Goal: Information Seeking & Learning: Learn about a topic

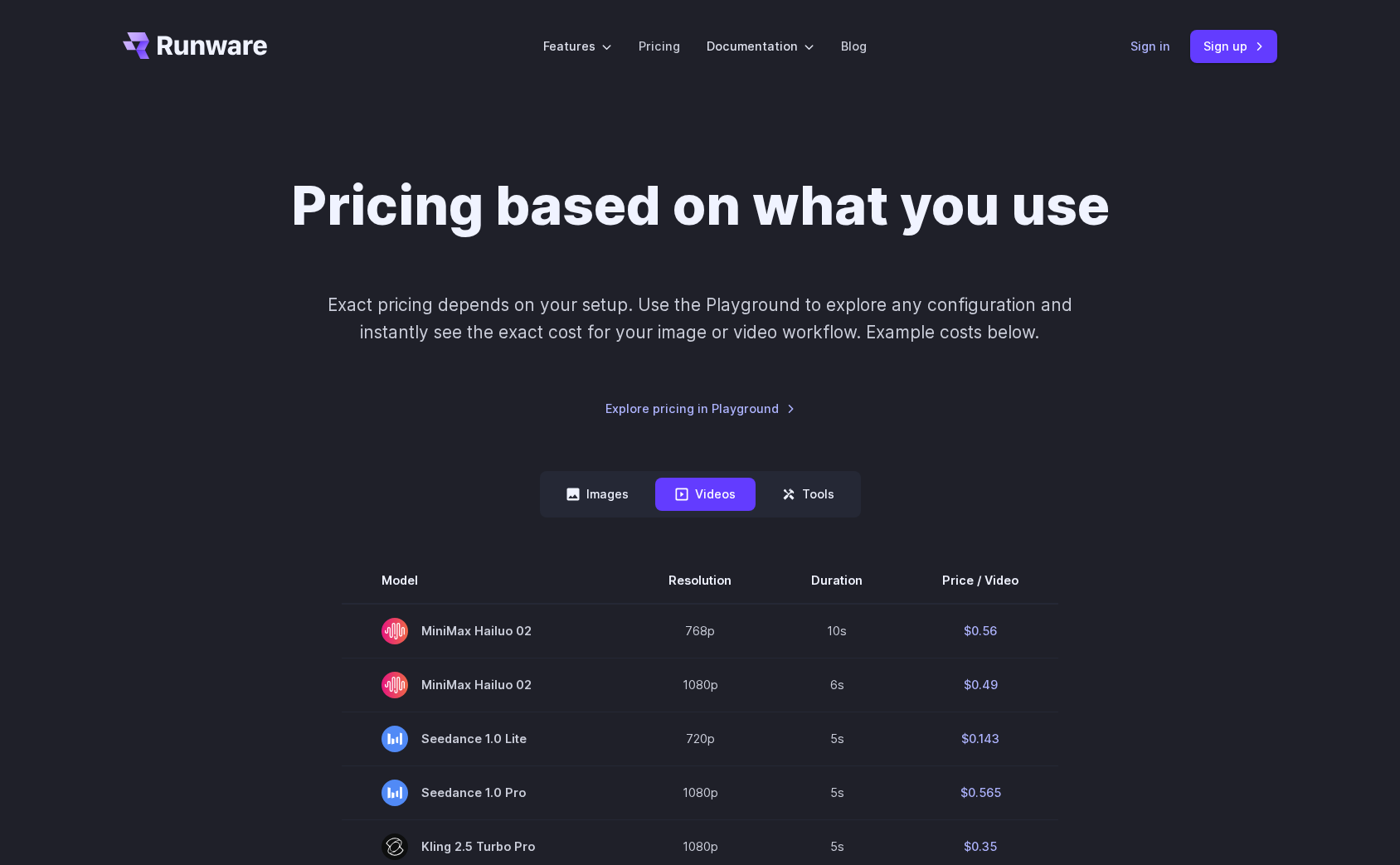
click at [1152, 49] on link "Sign in" at bounding box center [1150, 46] width 40 height 19
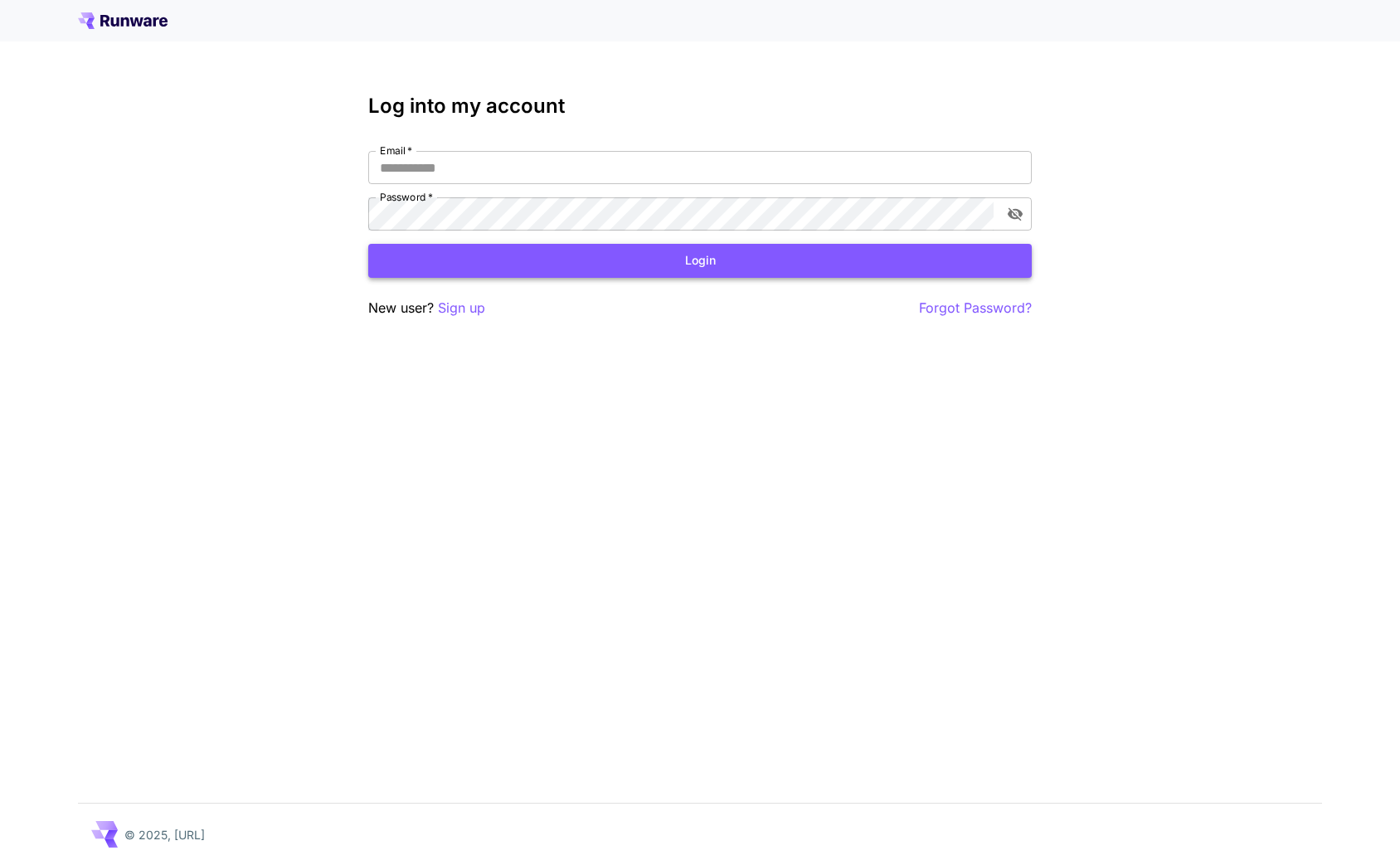
type input "**********"
click at [516, 266] on button "Login" at bounding box center [700, 261] width 663 height 34
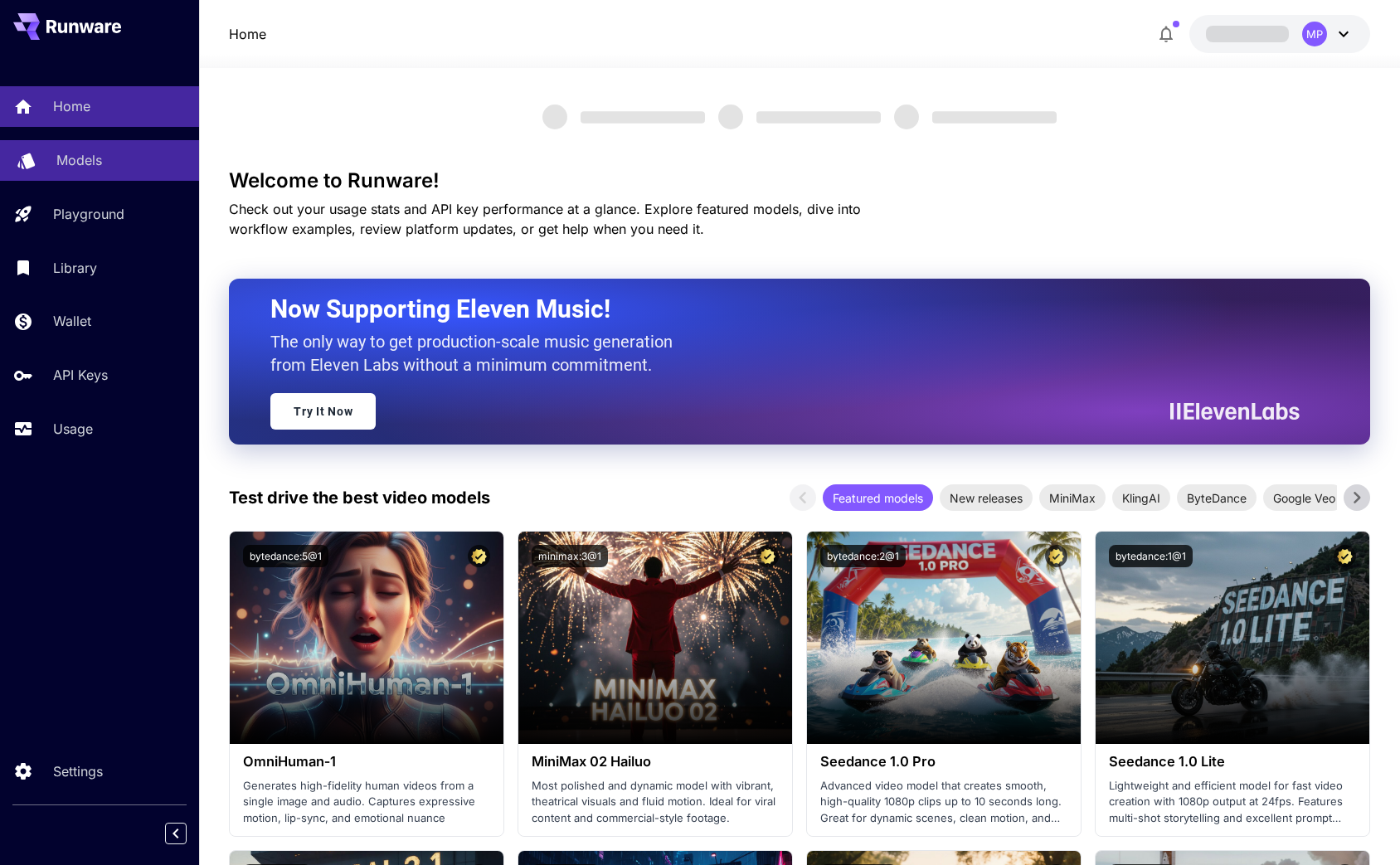
click at [123, 166] on div "Models" at bounding box center [121, 160] width 129 height 20
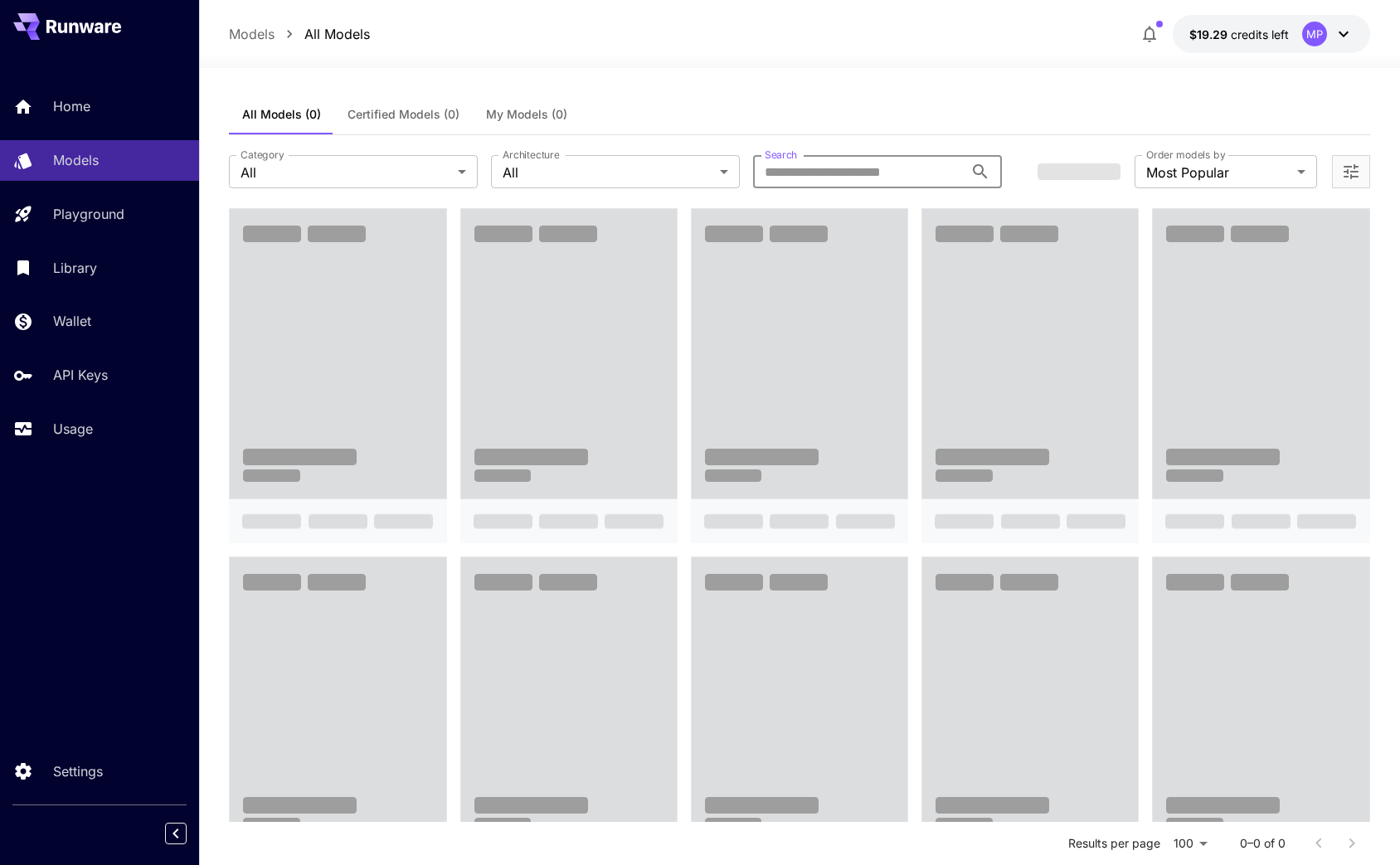
click at [782, 169] on input "Search" at bounding box center [858, 171] width 210 height 33
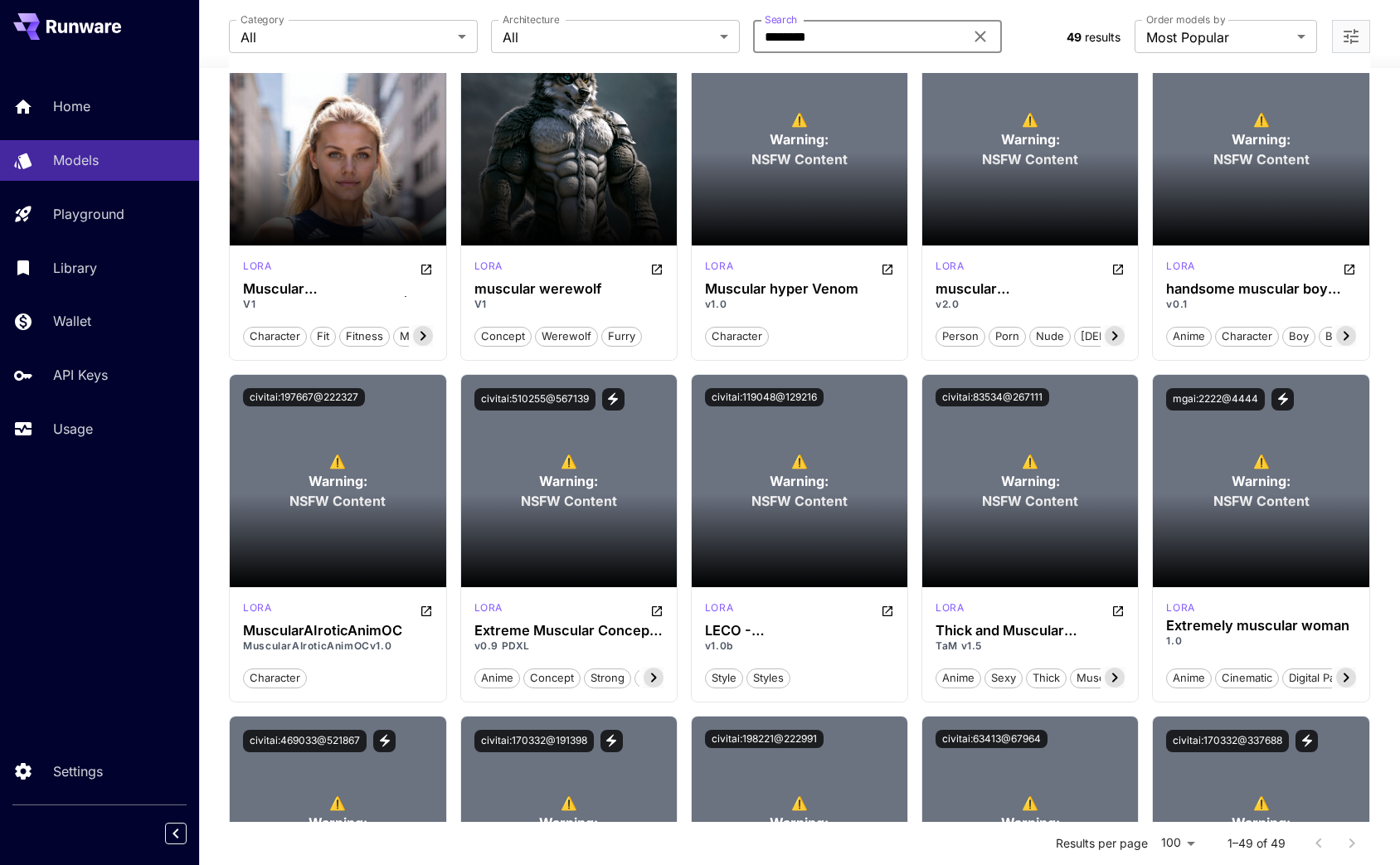
scroll to position [1944, 0]
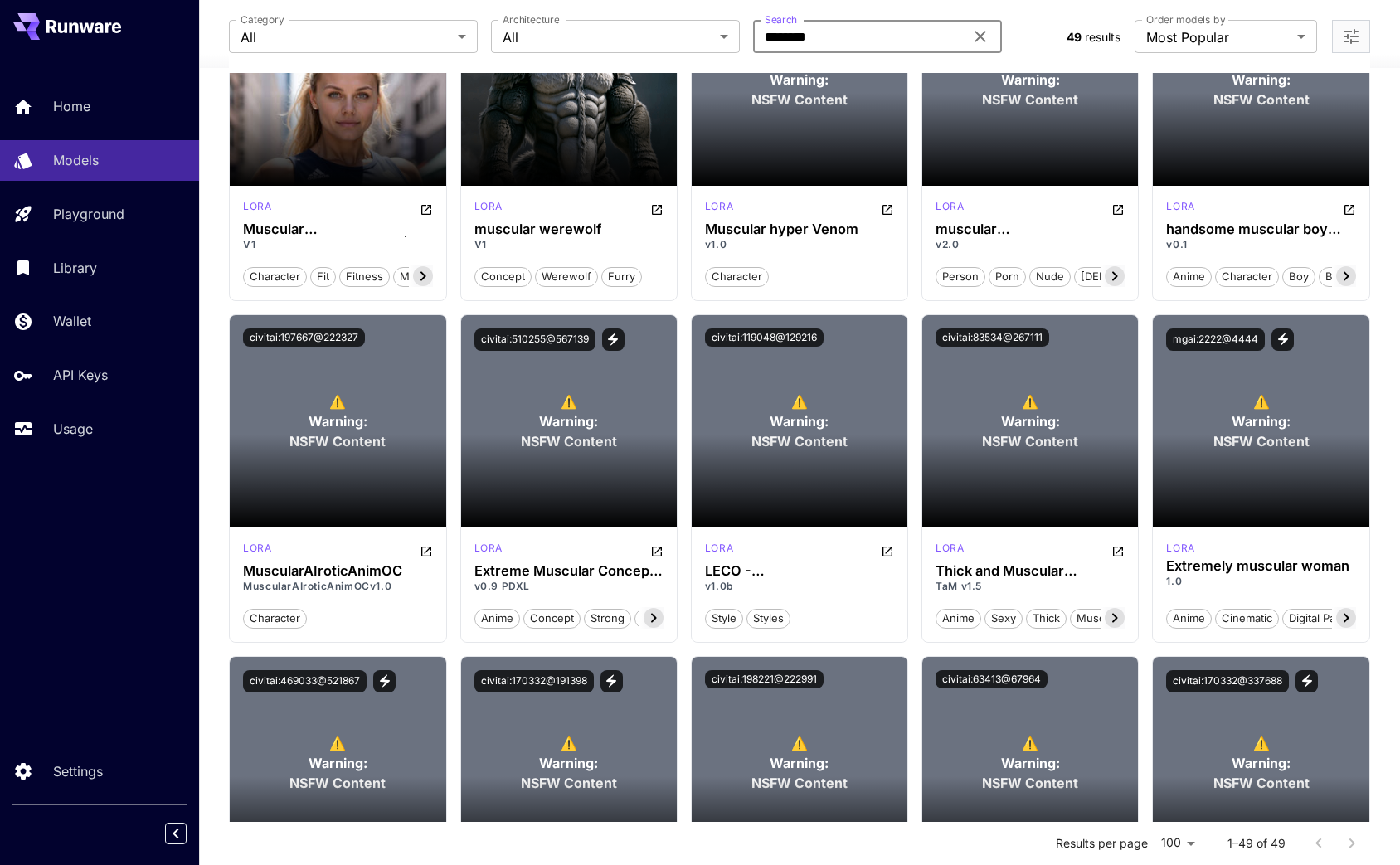
type input "********"
click at [1359, 39] on icon "Open more filters" at bounding box center [1351, 36] width 20 height 20
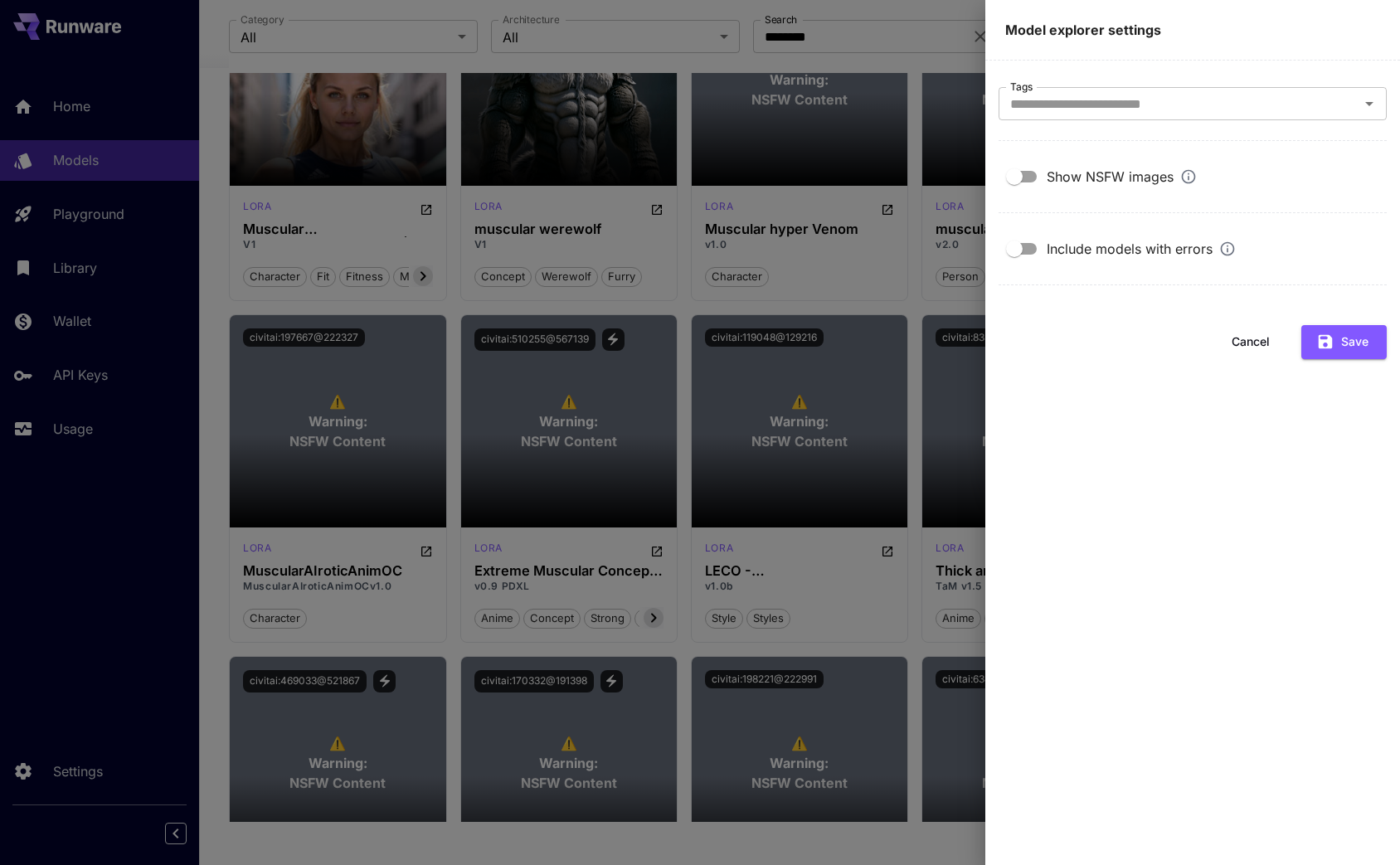
click at [1048, 174] on div "Show NSFW images" at bounding box center [1122, 177] width 150 height 20
click at [1348, 340] on button "Save" at bounding box center [1343, 342] width 85 height 34
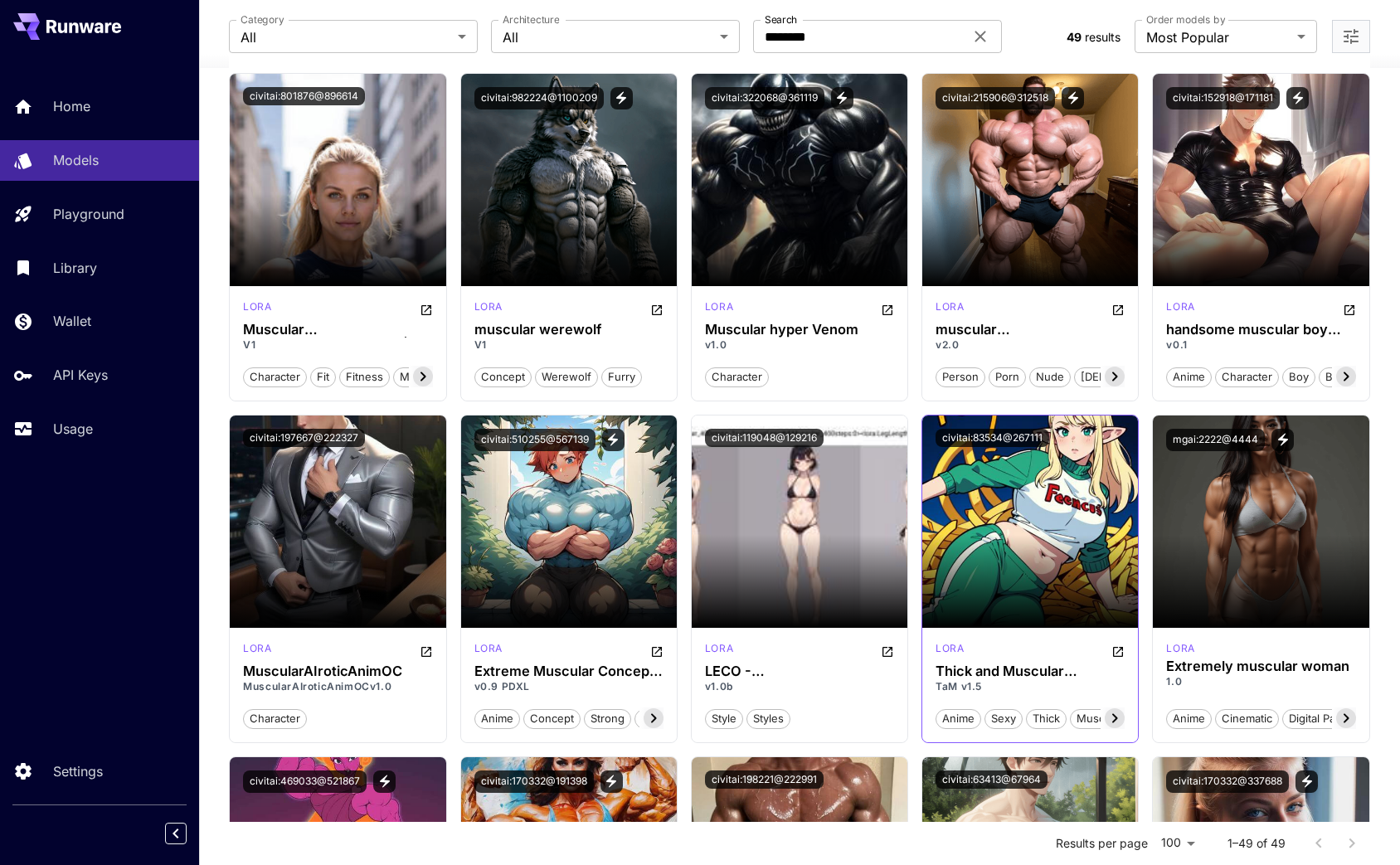
scroll to position [2179, 0]
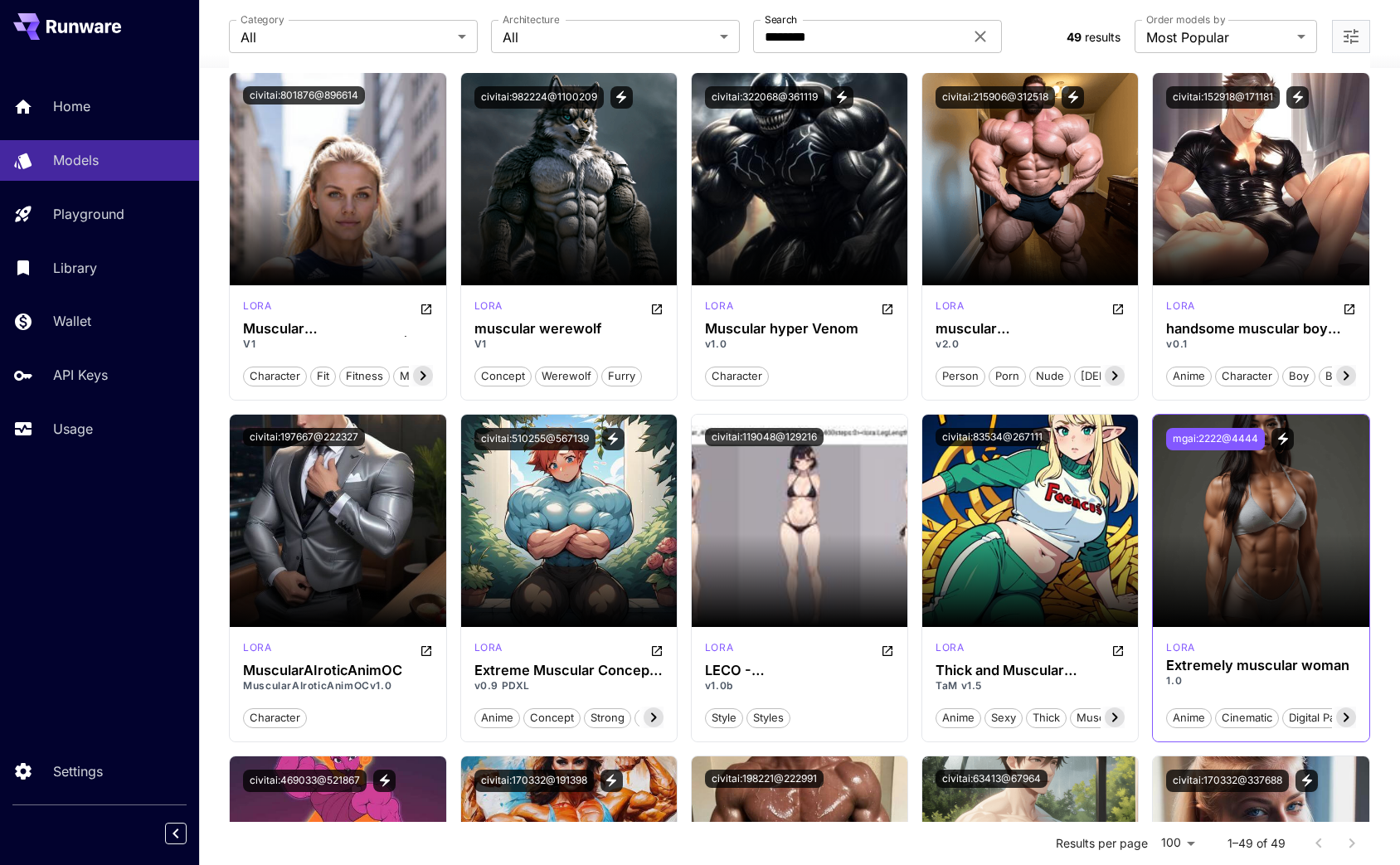
click at [1217, 440] on button "mgai:2222@4444" at bounding box center [1215, 439] width 99 height 23
click at [1277, 439] on icon "View trigger words" at bounding box center [1283, 438] width 15 height 15
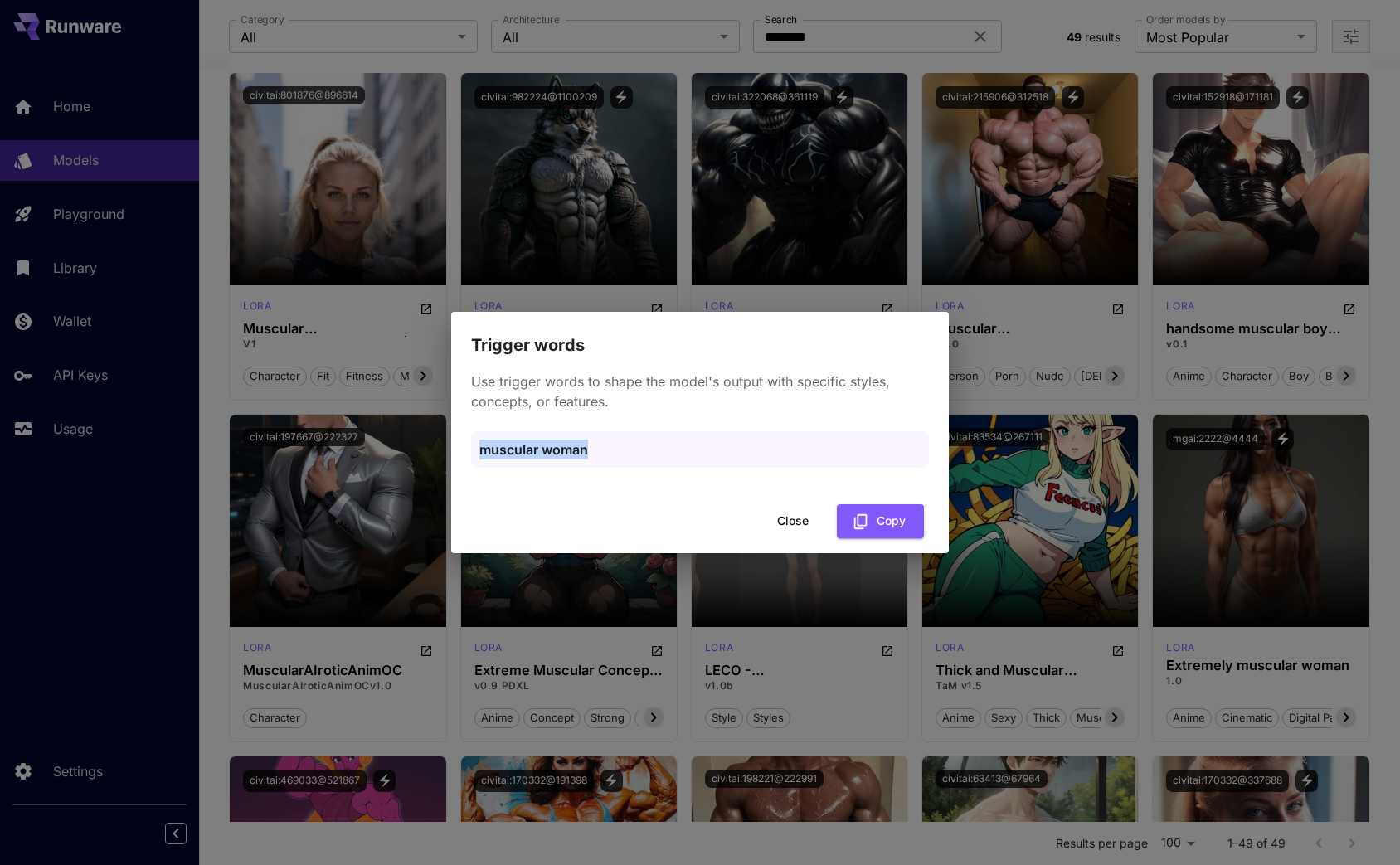
drag, startPoint x: 572, startPoint y: 449, endPoint x: 461, endPoint y: 446, distance: 111.0
click at [461, 446] on div "Use trigger words to shape the model's output with specific styles, concepts, o…" at bounding box center [700, 427] width 498 height 139
copy p "muscular woman"
click at [874, 514] on button "Copy" at bounding box center [880, 521] width 87 height 34
click at [872, 404] on p "Use trigger words to shape the model's output with specific styles, concepts, o…" at bounding box center [700, 391] width 458 height 40
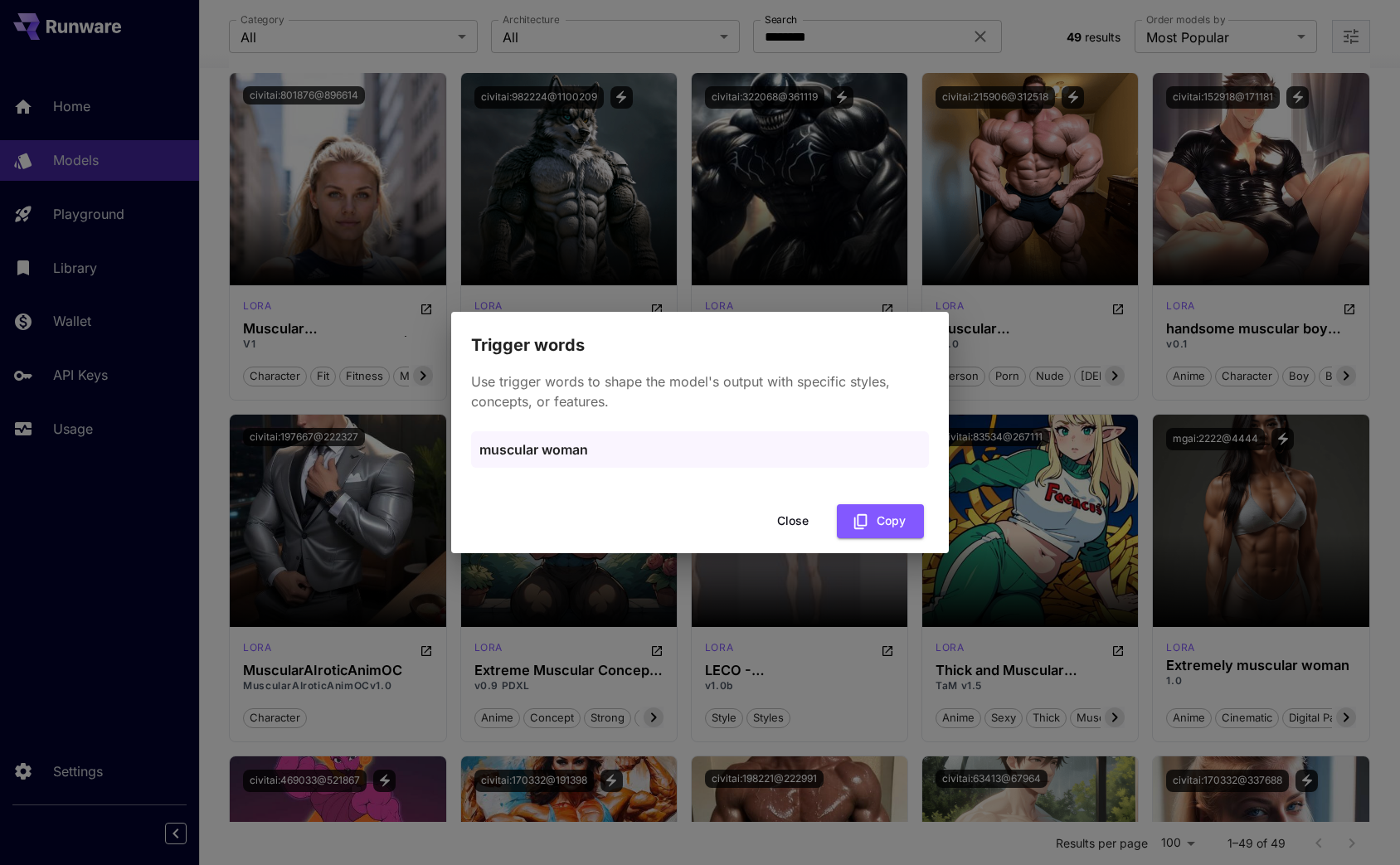
click at [869, 254] on div "Trigger words Use trigger words to shape the model's output with specific style…" at bounding box center [700, 432] width 1400 height 865
click at [941, 269] on div "Trigger words Use trigger words to shape the model's output with specific style…" at bounding box center [700, 432] width 1400 height 865
click at [1072, 307] on div "Trigger words Use trigger words to shape the model's output with specific style…" at bounding box center [700, 432] width 1400 height 865
click at [795, 518] on button "Close" at bounding box center [793, 521] width 74 height 34
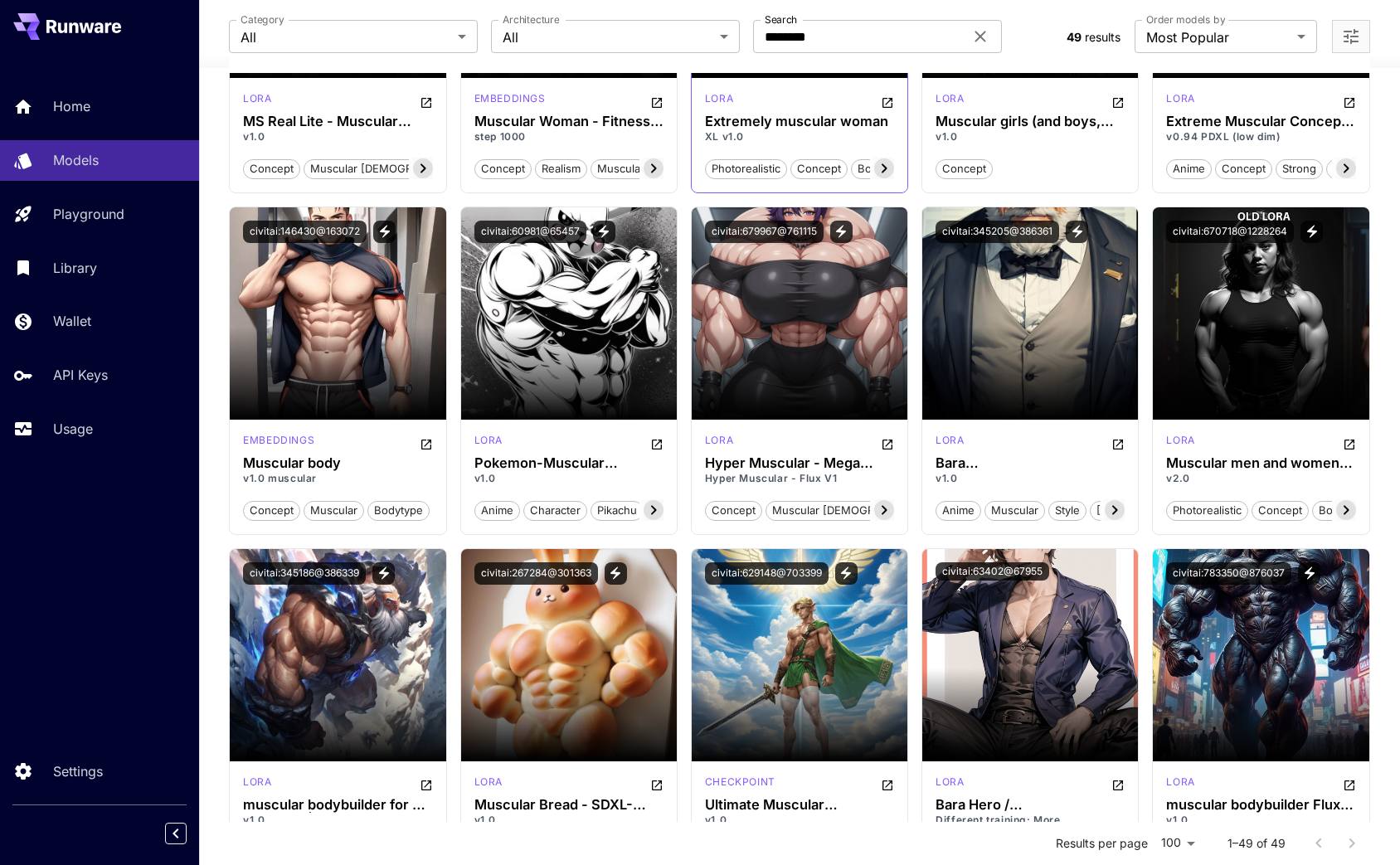
scroll to position [0, 0]
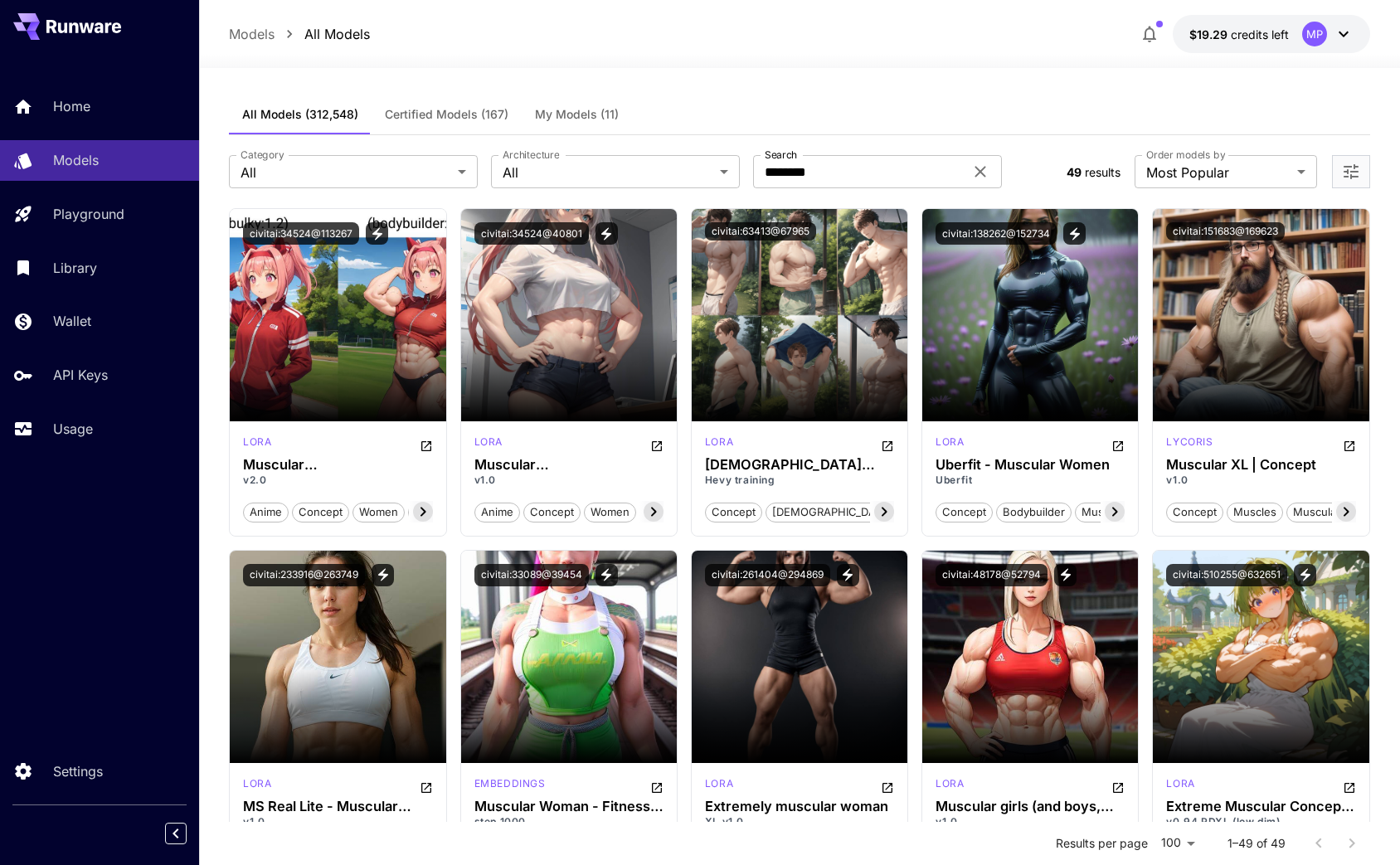
click at [588, 110] on span "My Models (11)" at bounding box center [576, 115] width 84 height 15
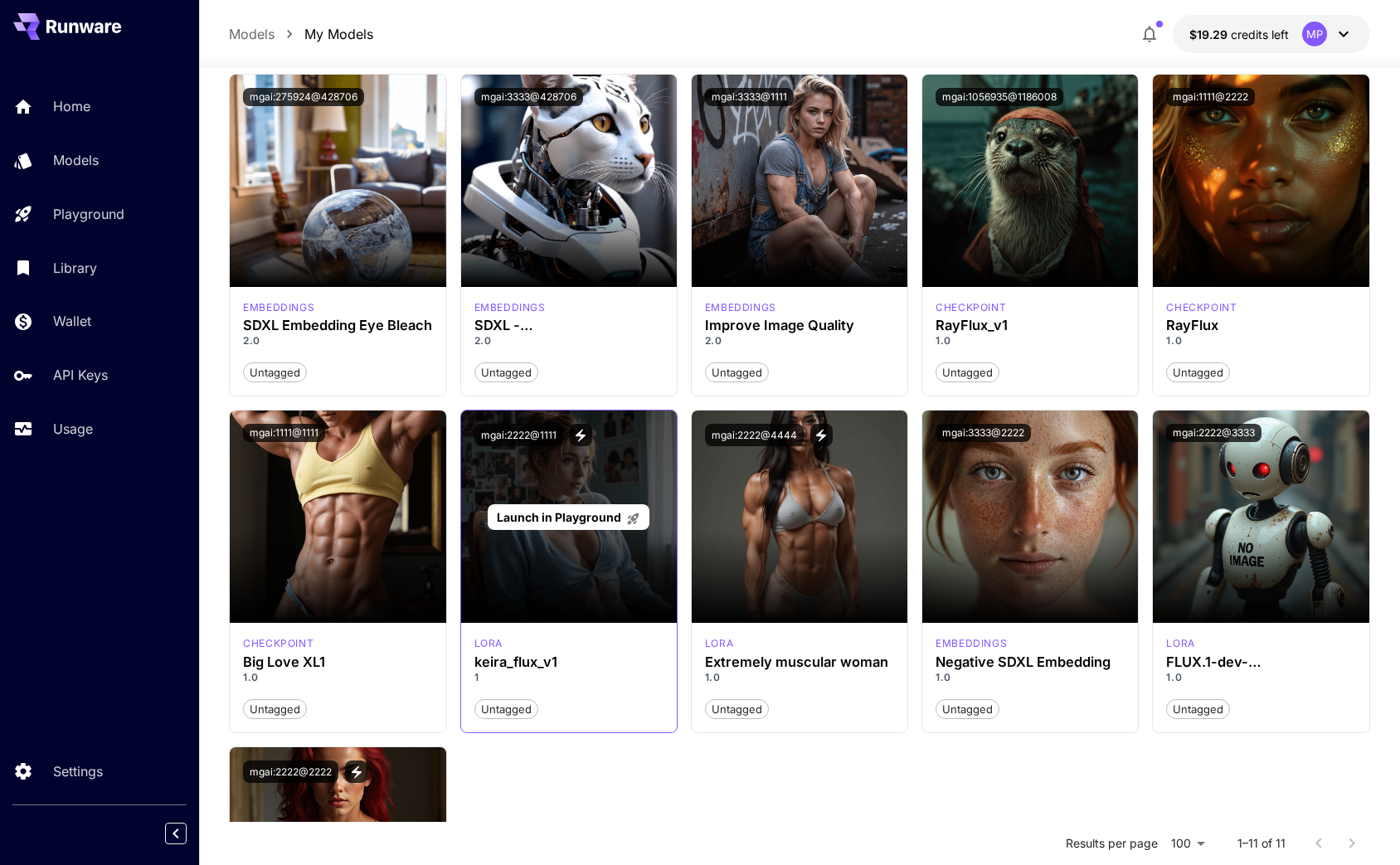
scroll to position [128, 0]
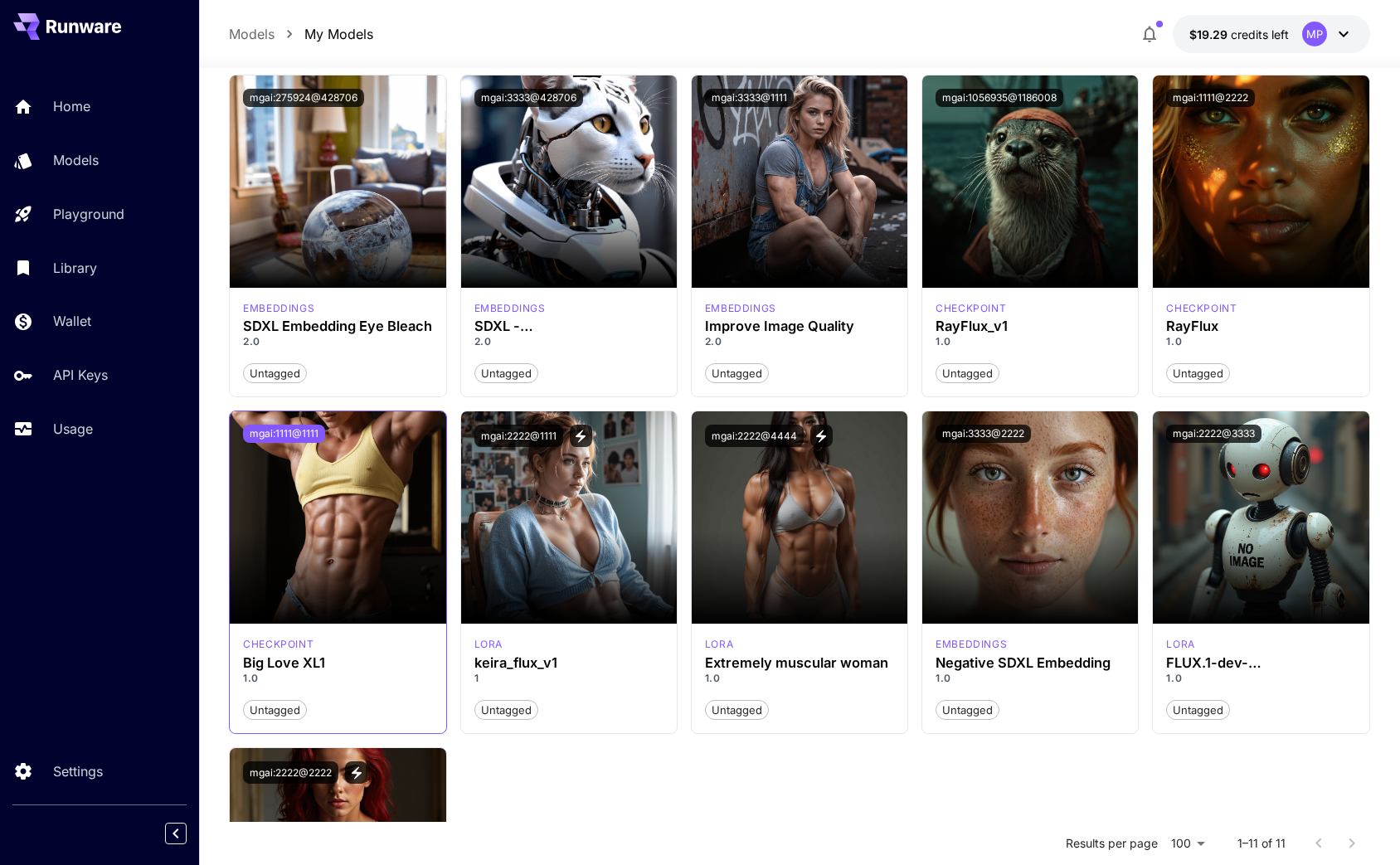
click at [297, 431] on button "mgai:1111@1111" at bounding box center [284, 434] width 82 height 19
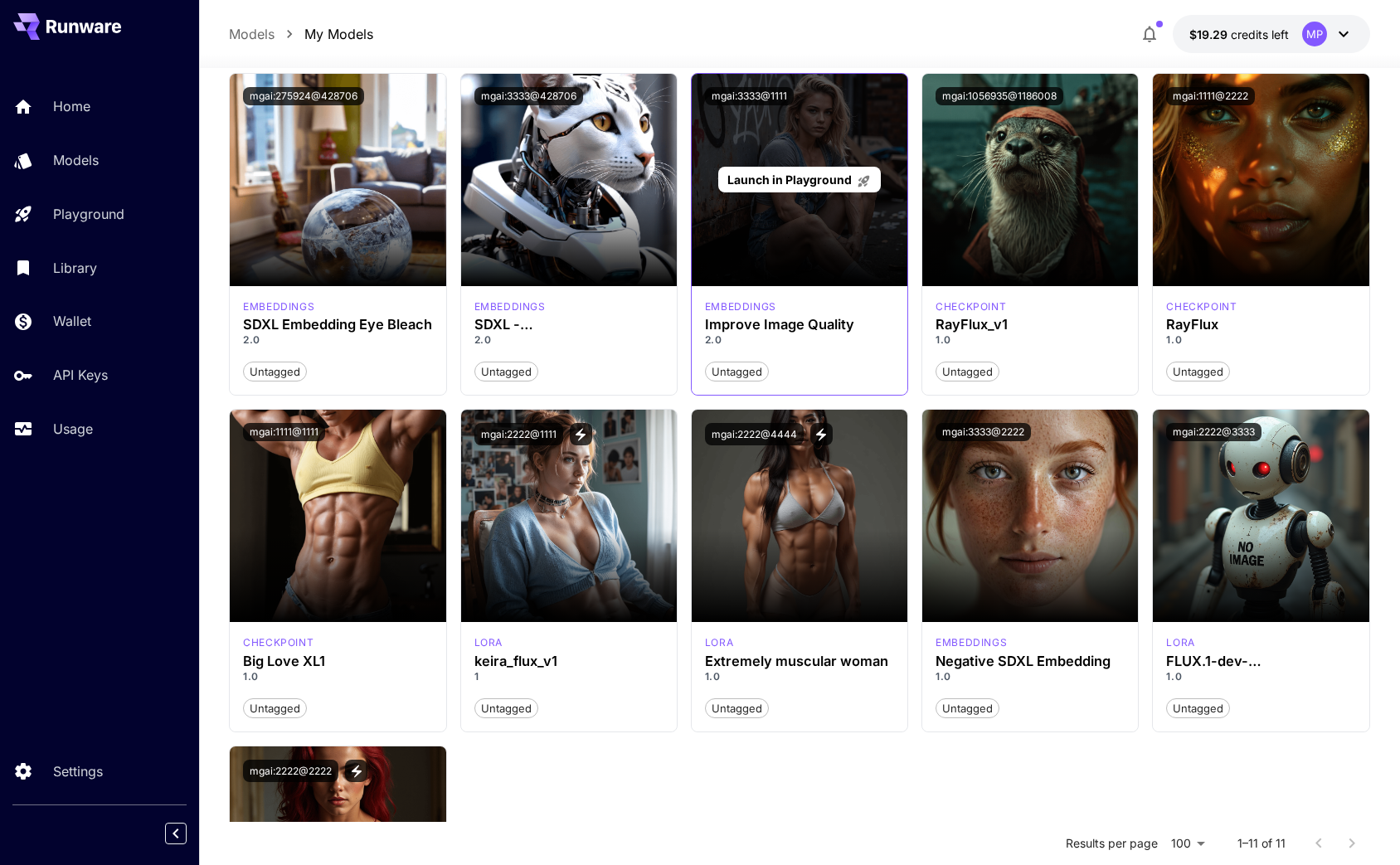
scroll to position [0, 0]
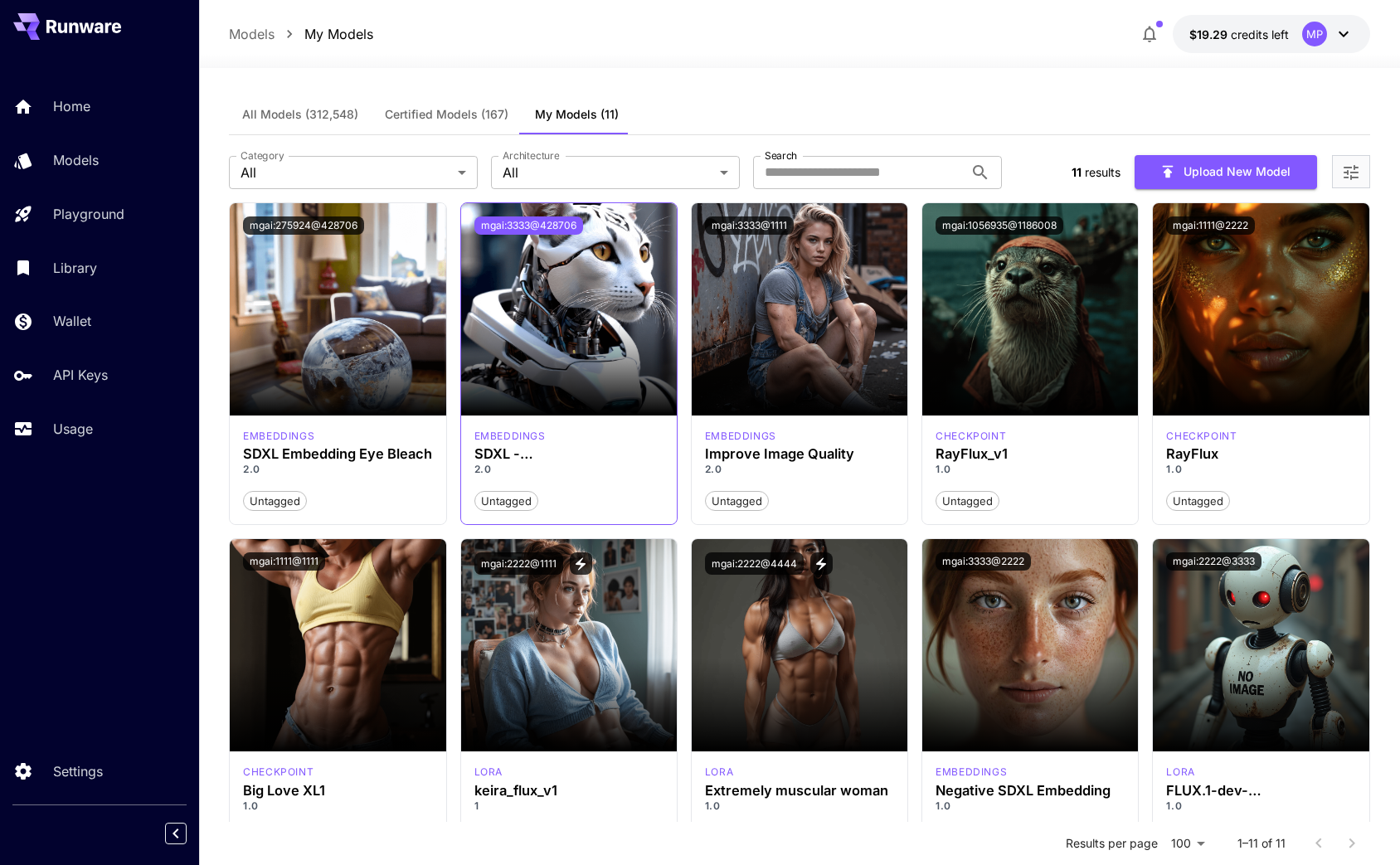
click at [528, 227] on button "mgai:3333@428706" at bounding box center [529, 226] width 109 height 19
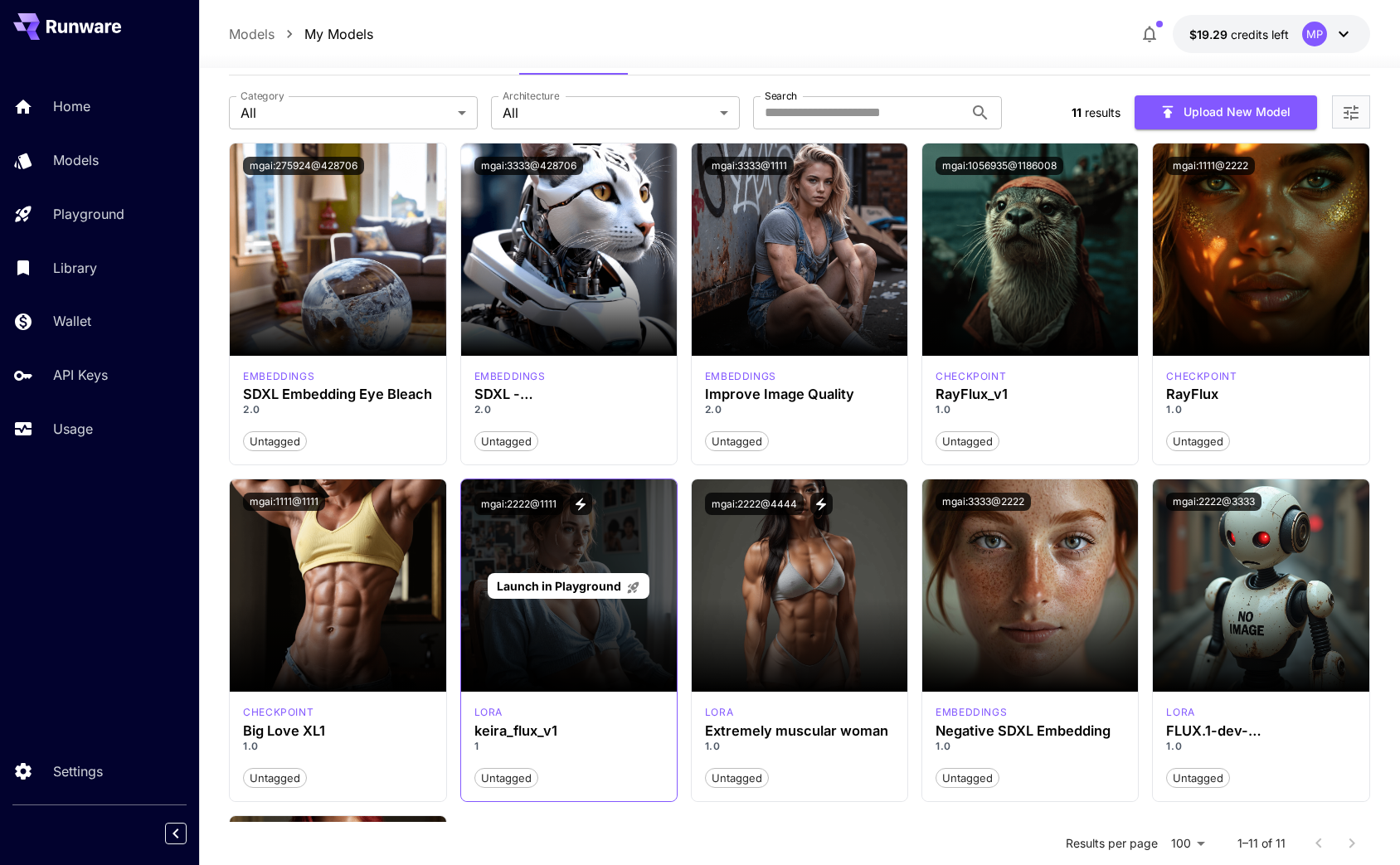
scroll to position [63, 0]
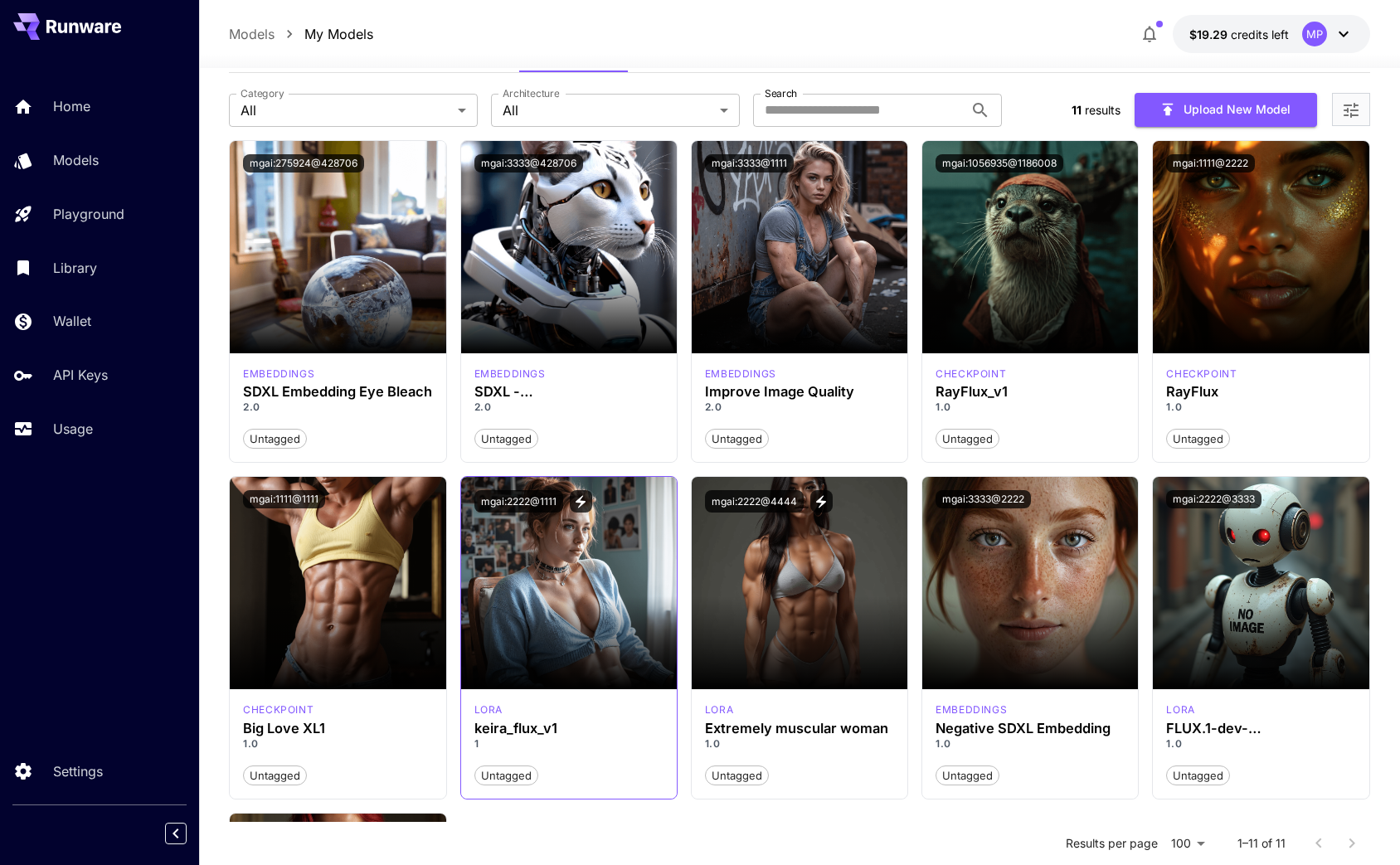
click at [540, 500] on button "mgai:2222@1111" at bounding box center [519, 501] width 89 height 23
